Goal: Transaction & Acquisition: Purchase product/service

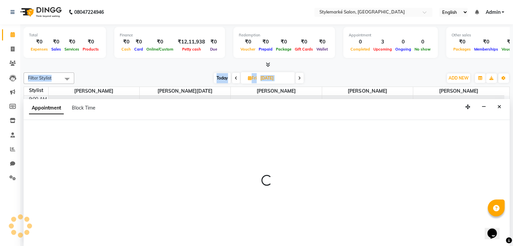
scroll to position [0, 0]
select select "71241"
select select "615"
select select "tentative"
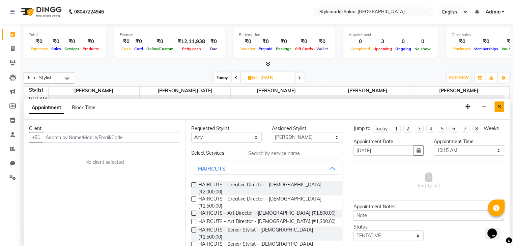
click at [498, 108] on icon "Close" at bounding box center [500, 106] width 4 height 5
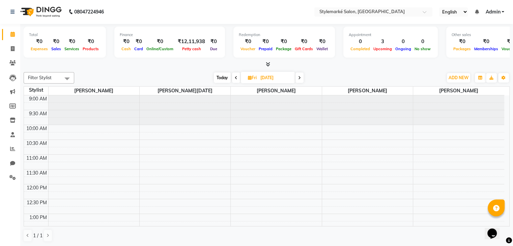
click at [221, 79] on span "Today" at bounding box center [222, 78] width 17 height 10
type input "[DATE]"
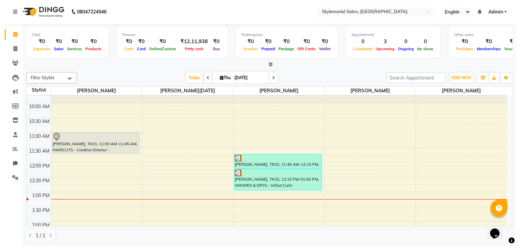
scroll to position [34, 0]
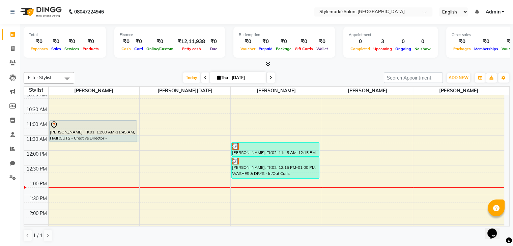
click at [108, 143] on td at bounding box center [276, 146] width 456 height 7
select select "71239"
select select "690"
select select "tentative"
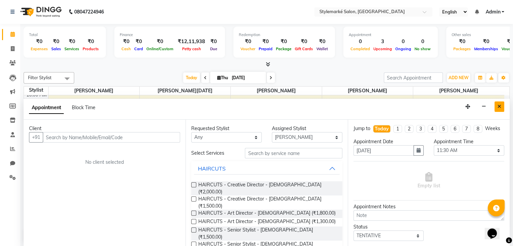
click at [500, 108] on icon "Close" at bounding box center [500, 106] width 4 height 5
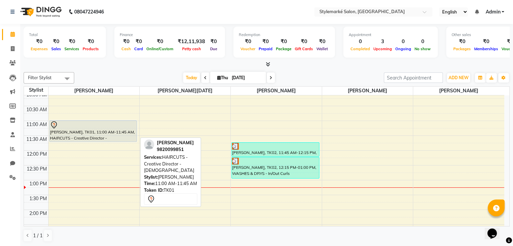
click at [80, 136] on div "Mihir Shah, TK01, 11:00 AM-11:45 AM, HAIRCUTS - Creative Director - Male" at bounding box center [93, 131] width 87 height 21
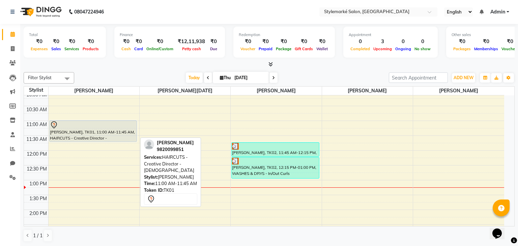
select select "7"
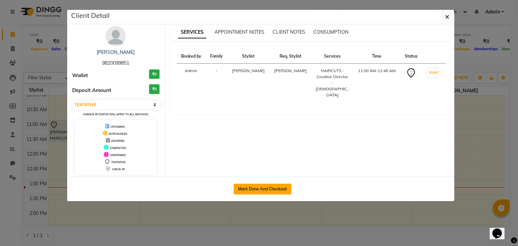
click at [255, 189] on button "Mark Done And Checkout" at bounding box center [263, 189] width 58 height 11
select select "7909"
select select "service"
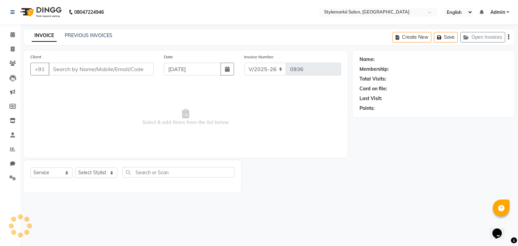
type input "9820099851"
select select "71239"
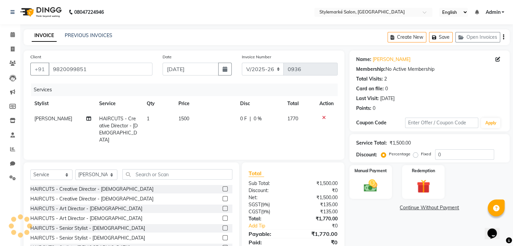
click at [139, 122] on td "HAIRCUTS - Creative Director - [DEMOGRAPHIC_DATA]" at bounding box center [119, 129] width 48 height 36
select select "71239"
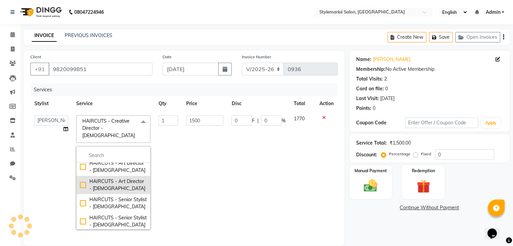
scroll to position [67, 0]
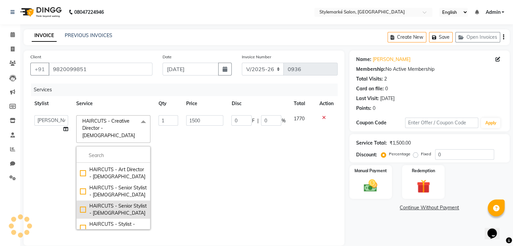
click at [84, 203] on div "HAIRCUTS - Senior Stylist - [DEMOGRAPHIC_DATA]" at bounding box center [113, 210] width 67 height 14
checkbox input "false"
checkbox input "true"
type input "1000"
click at [279, 133] on td "0 F | 0 %" at bounding box center [258, 172] width 62 height 122
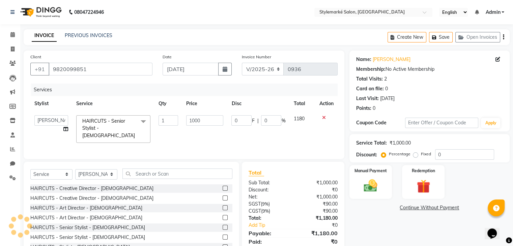
click at [503, 37] on icon "button" at bounding box center [503, 37] width 1 height 0
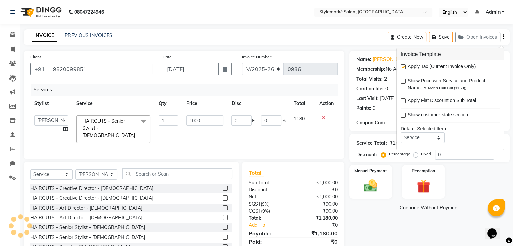
click at [402, 65] on label at bounding box center [403, 66] width 5 height 5
click at [402, 65] on input "checkbox" at bounding box center [403, 67] width 4 height 4
checkbox input "false"
click at [385, 189] on div "Manual Payment" at bounding box center [371, 182] width 44 height 35
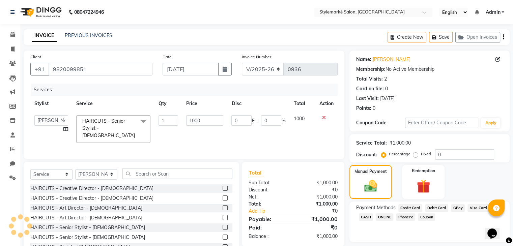
click at [370, 220] on span "CASH" at bounding box center [366, 218] width 15 height 8
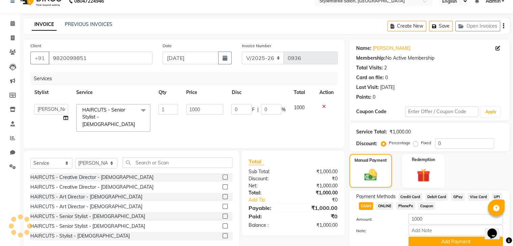
scroll to position [39, 0]
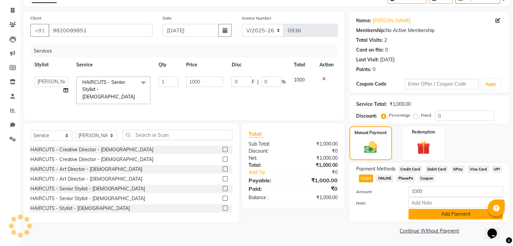
click at [433, 216] on button "Add Payment" at bounding box center [456, 214] width 94 height 10
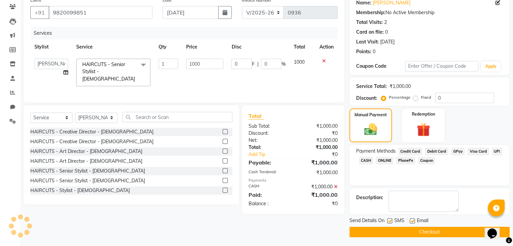
scroll to position [58, 0]
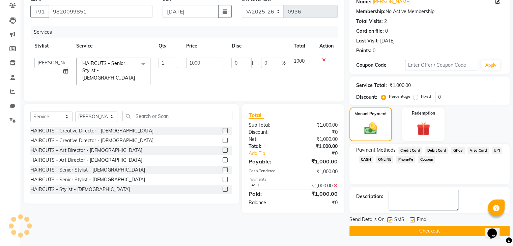
click at [403, 234] on button "Checkout" at bounding box center [430, 231] width 160 height 10
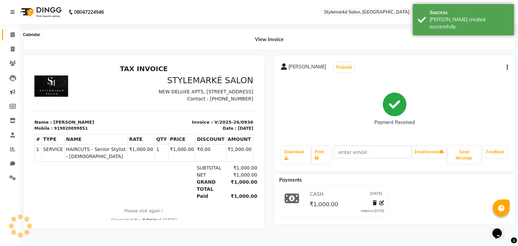
click at [8, 35] on span at bounding box center [13, 35] width 12 height 8
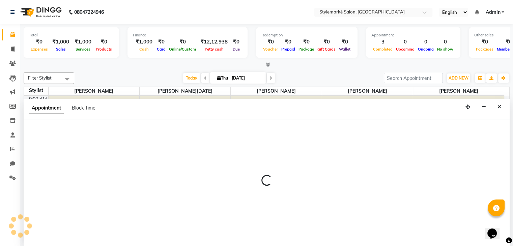
scroll to position [0, 0]
select select "71239"
select select "720"
select select "tentative"
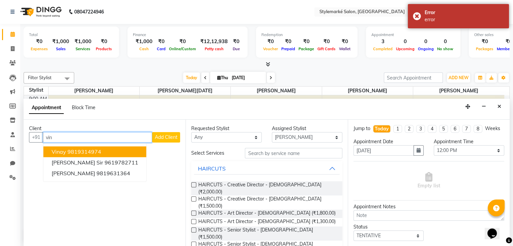
click at [83, 155] on button "Vinay 9819314974" at bounding box center [95, 152] width 103 height 11
type input "9819314974"
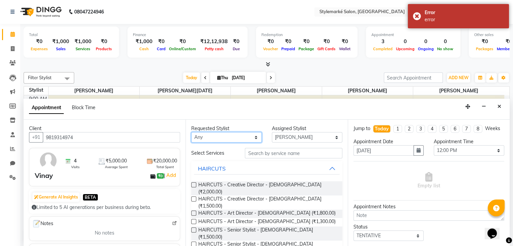
click at [221, 135] on select "Any Ganesh Mariya ⁠Mansi Dhanu ⁠Nisha Patel Salman Salmani Shafique Salmani" at bounding box center [226, 137] width 71 height 10
select select "71239"
click at [191, 132] on select "Any Ganesh Mariya ⁠Mansi Dhanu ⁠Nisha Patel Salman Salmani Shafique Salmani" at bounding box center [226, 137] width 71 height 10
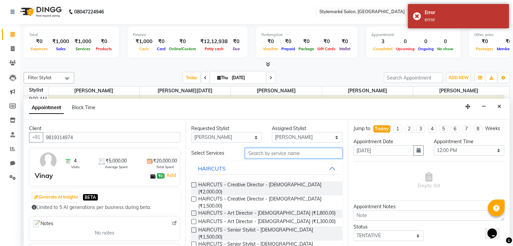
click at [264, 148] on input "text" at bounding box center [293, 153] width 97 height 10
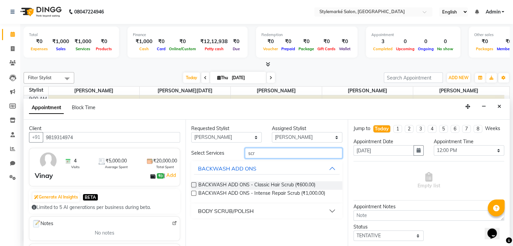
type input "scr"
click at [195, 195] on label at bounding box center [193, 193] width 5 height 5
click at [195, 195] on input "checkbox" at bounding box center [193, 194] width 4 height 4
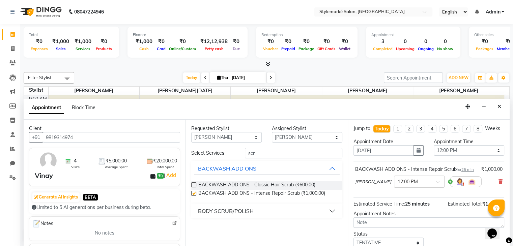
checkbox input "false"
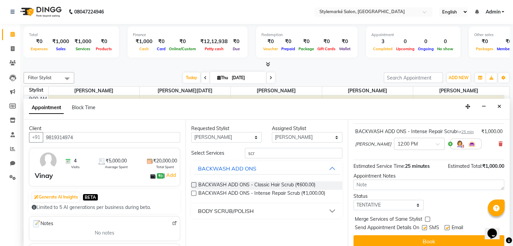
scroll to position [57, 0]
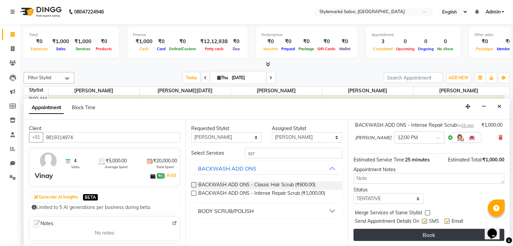
click at [421, 240] on button "Book" at bounding box center [429, 235] width 151 height 12
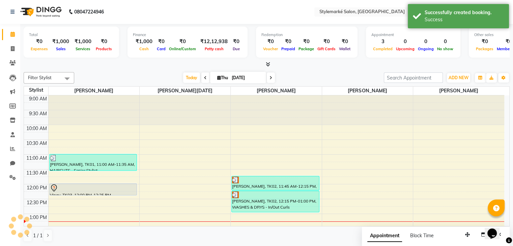
scroll to position [0, 0]
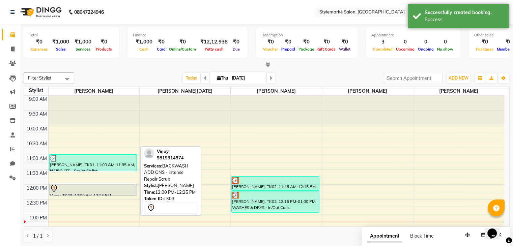
click at [124, 192] on div "Vinay, TK03, 12:00 PM-12:25 PM, BACKWASH ADD ONS - Intense Repair Scrub" at bounding box center [93, 189] width 87 height 11
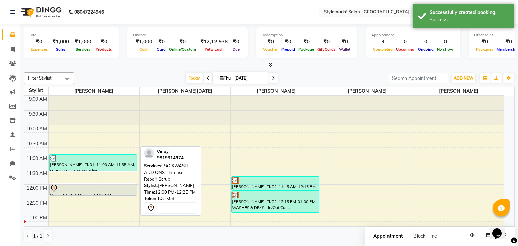
select select "7"
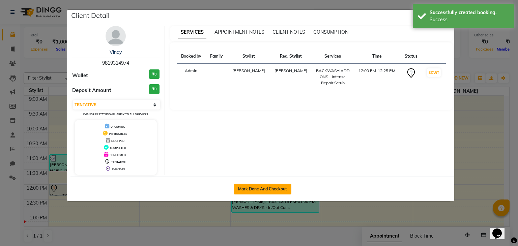
click at [242, 189] on button "Mark Done And Checkout" at bounding box center [263, 189] width 58 height 11
select select "7909"
select select "service"
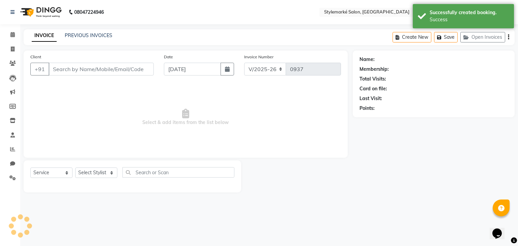
type input "9819314974"
select select "71239"
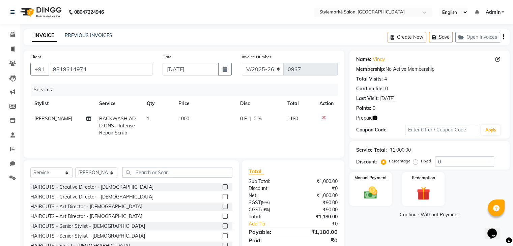
click at [504, 37] on icon "button" at bounding box center [503, 37] width 1 height 0
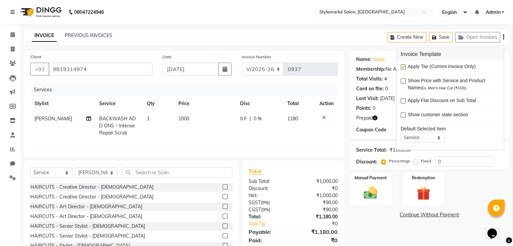
click at [403, 65] on label at bounding box center [403, 66] width 5 height 5
click at [403, 65] on input "checkbox" at bounding box center [403, 67] width 4 height 4
checkbox input "false"
click at [411, 195] on div "Redemption" at bounding box center [423, 189] width 44 height 35
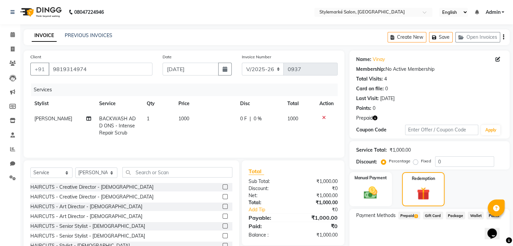
click at [413, 216] on span "Prepaid 1" at bounding box center [409, 216] width 22 height 8
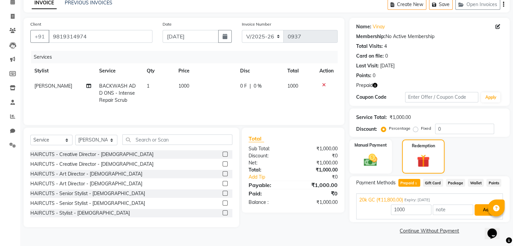
click at [480, 206] on button "Add" at bounding box center [487, 209] width 25 height 11
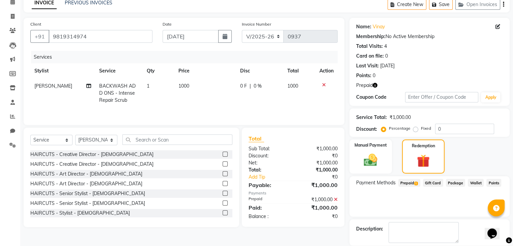
scroll to position [65, 0]
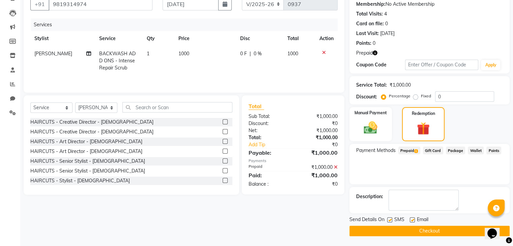
click at [425, 236] on main "INVOICE PREVIOUS INVOICES Create New Save Open Invoices Client +91 9819314974 D…" at bounding box center [266, 105] width 493 height 282
click at [427, 231] on button "Checkout" at bounding box center [430, 231] width 160 height 10
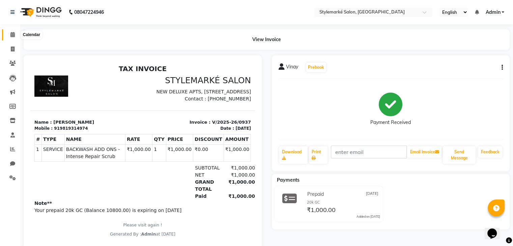
drag, startPoint x: 14, startPoint y: 37, endPoint x: 7, endPoint y: 41, distance: 8.2
click at [14, 37] on icon at bounding box center [12, 34] width 4 height 5
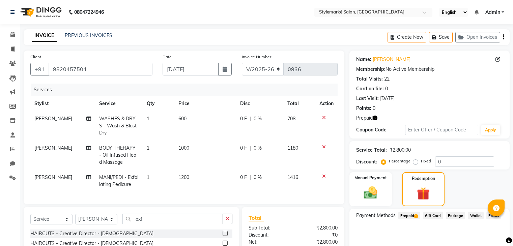
select select "7909"
select select "service"
select select "71241"
click at [411, 216] on span "Prepaid 1" at bounding box center [409, 216] width 22 height 8
click at [503, 37] on icon "button" at bounding box center [503, 37] width 1 height 0
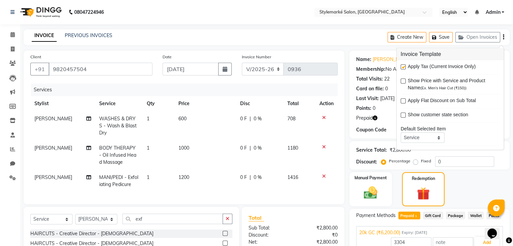
click at [405, 68] on label at bounding box center [403, 66] width 5 height 5
click at [405, 68] on input "checkbox" at bounding box center [403, 67] width 4 height 4
checkbox input "false"
type input "6200"
